Goal: Answer question/provide support

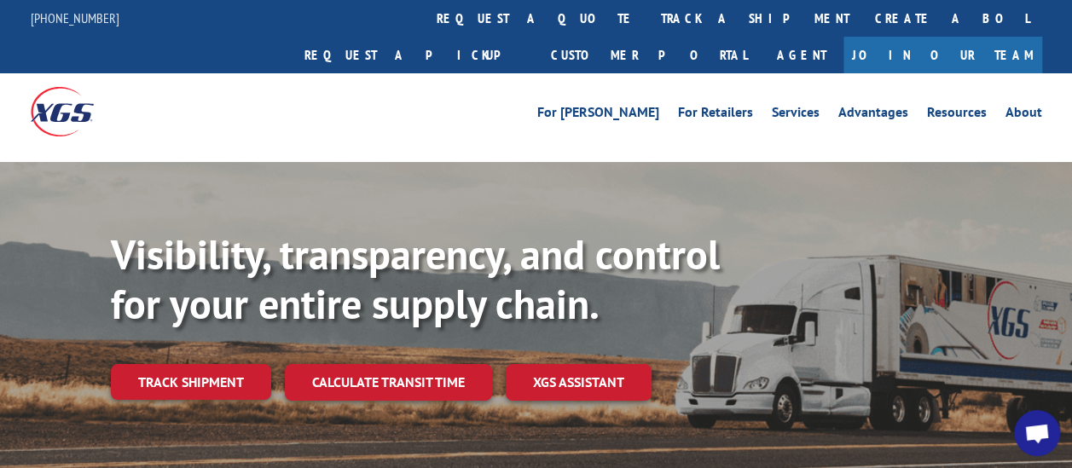
click at [1033, 413] on span "Open chat" at bounding box center [1037, 433] width 46 height 46
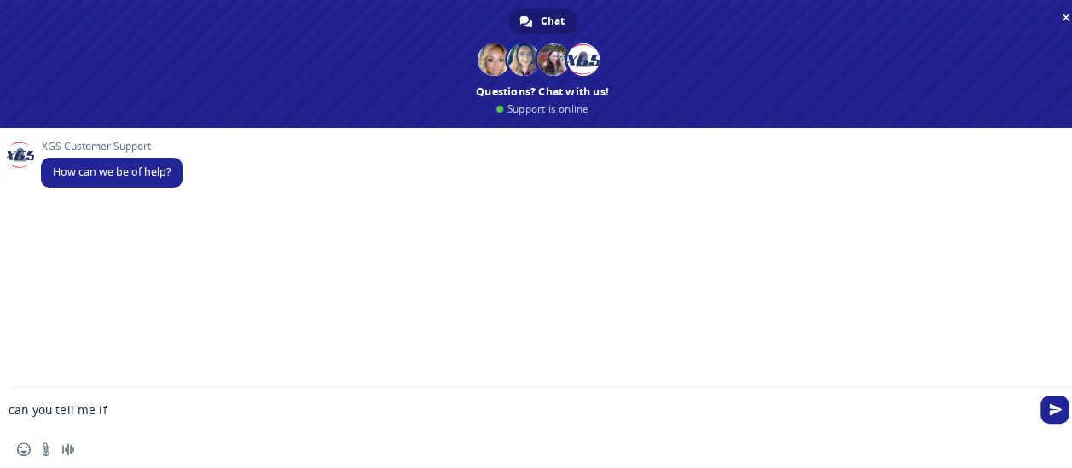
paste textarea "Load 530354655"
type textarea "can you tell me if Load 530354655 was ever picked up"
click at [38, 457] on div "Insert an emoji Send a file Audio message" at bounding box center [542, 450] width 1085 height 38
click at [42, 455] on input "Send a file" at bounding box center [46, 450] width 14 height 14
click at [1059, 413] on span "Send" at bounding box center [1055, 409] width 13 height 13
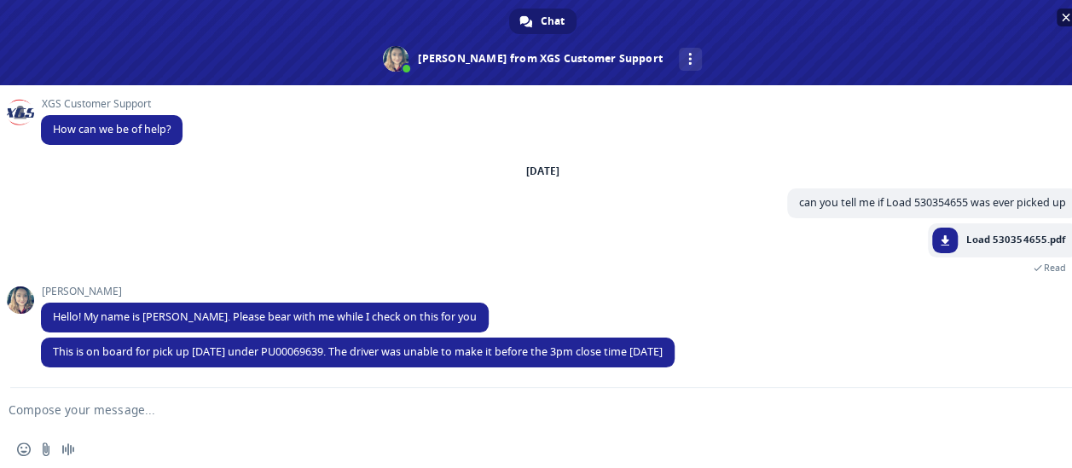
scroll to position [1, 0]
click at [188, 408] on textarea "Compose your message..." at bounding box center [515, 409] width 1013 height 15
type textarea "got it thank you!"
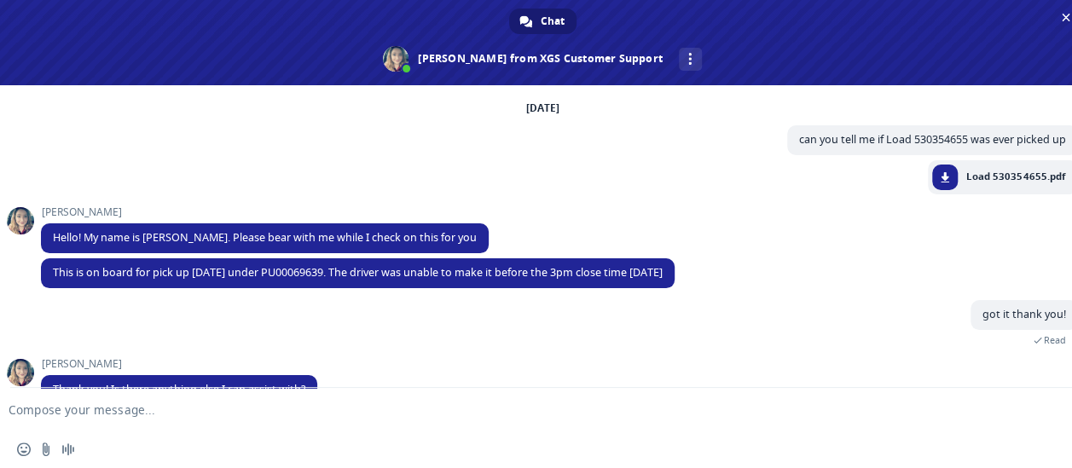
scroll to position [136, 0]
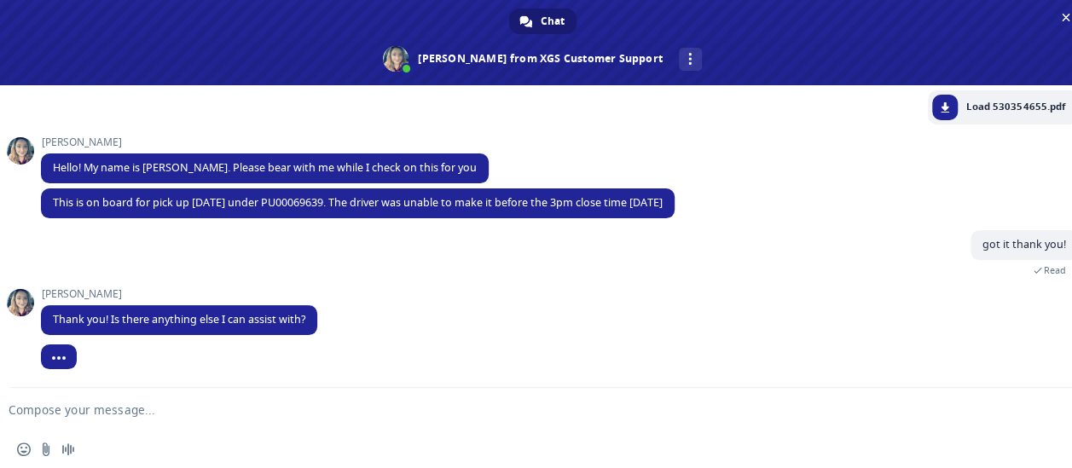
click at [66, 391] on form at bounding box center [523, 411] width 1013 height 46
click at [31, 401] on form at bounding box center [523, 411] width 1013 height 46
click at [26, 416] on textarea "Compose your message..." at bounding box center [515, 409] width 1013 height 15
type textarea "that's it have a great day!"
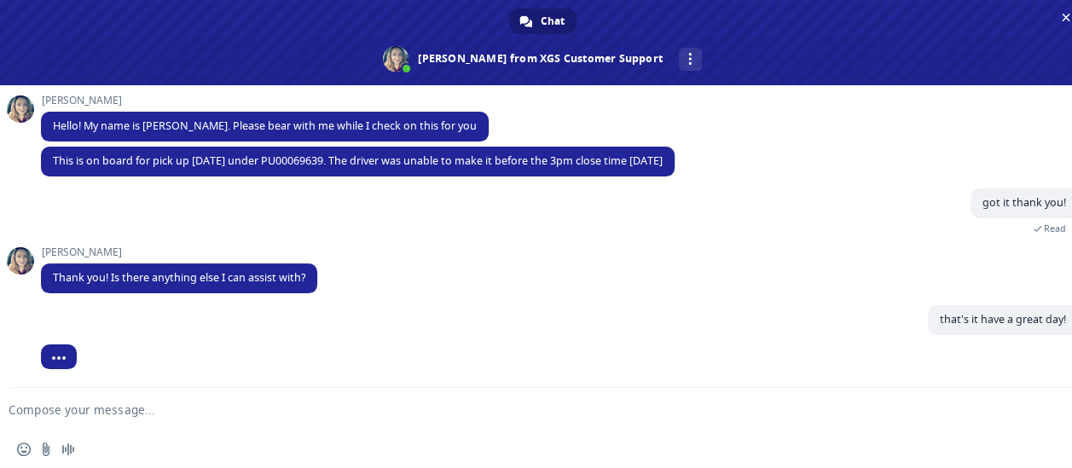
scroll to position [178, 0]
drag, startPoint x: 677, startPoint y: 140, endPoint x: 702, endPoint y: 157, distance: 30.0
click at [676, 140] on div "[PERSON_NAME] Hello! My name is [PERSON_NAME]. Please bear with me while I chec…" at bounding box center [559, 121] width 1037 height 52
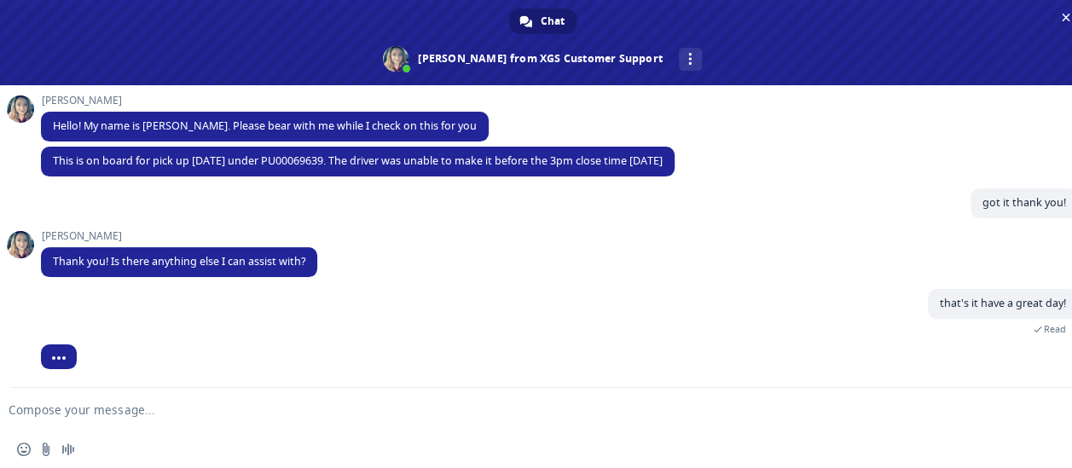
drag, startPoint x: 681, startPoint y: 158, endPoint x: 39, endPoint y: 160, distance: 642.0
click at [39, 160] on div "XGS Customer Support How can we be of help? [DATE] can you tell me if Load 5303…" at bounding box center [542, 236] width 1085 height 303
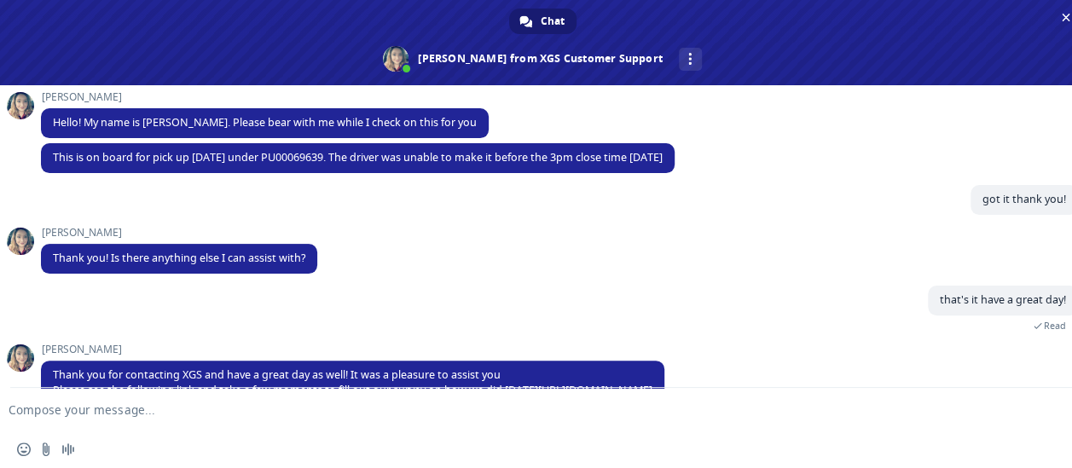
click at [703, 183] on div "[PERSON_NAME] This is on board for pick up [DATE] under PU00069639. The driver …" at bounding box center [559, 164] width 1037 height 42
drag, startPoint x: 687, startPoint y: 163, endPoint x: 53, endPoint y: 166, distance: 634.4
click at [53, 166] on span "This is on board for pick up [DATE] under PU00069639. The driver was unable to …" at bounding box center [358, 158] width 634 height 30
copy span "This is on board for pick up [DATE] under PU00069639. The driver was unable to …"
